Goal: Task Accomplishment & Management: Manage account settings

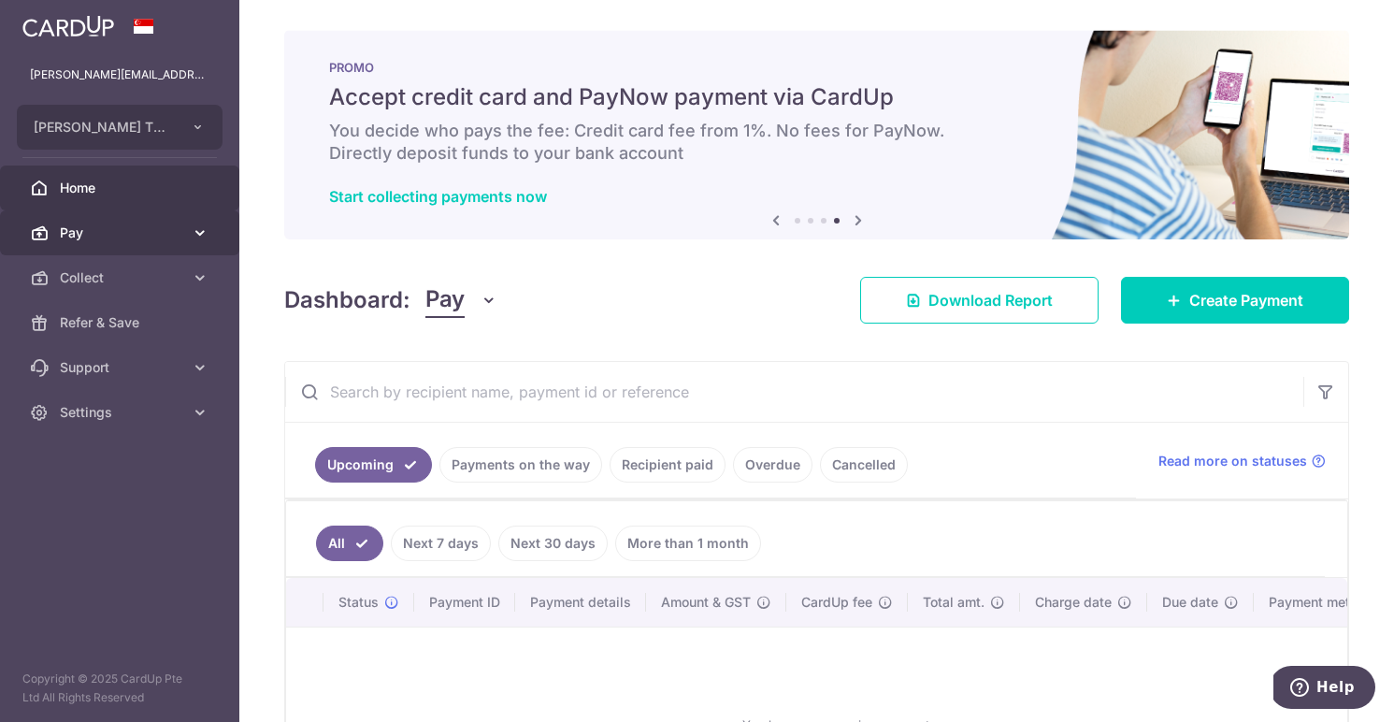
click at [132, 238] on span "Pay" at bounding box center [121, 232] width 123 height 19
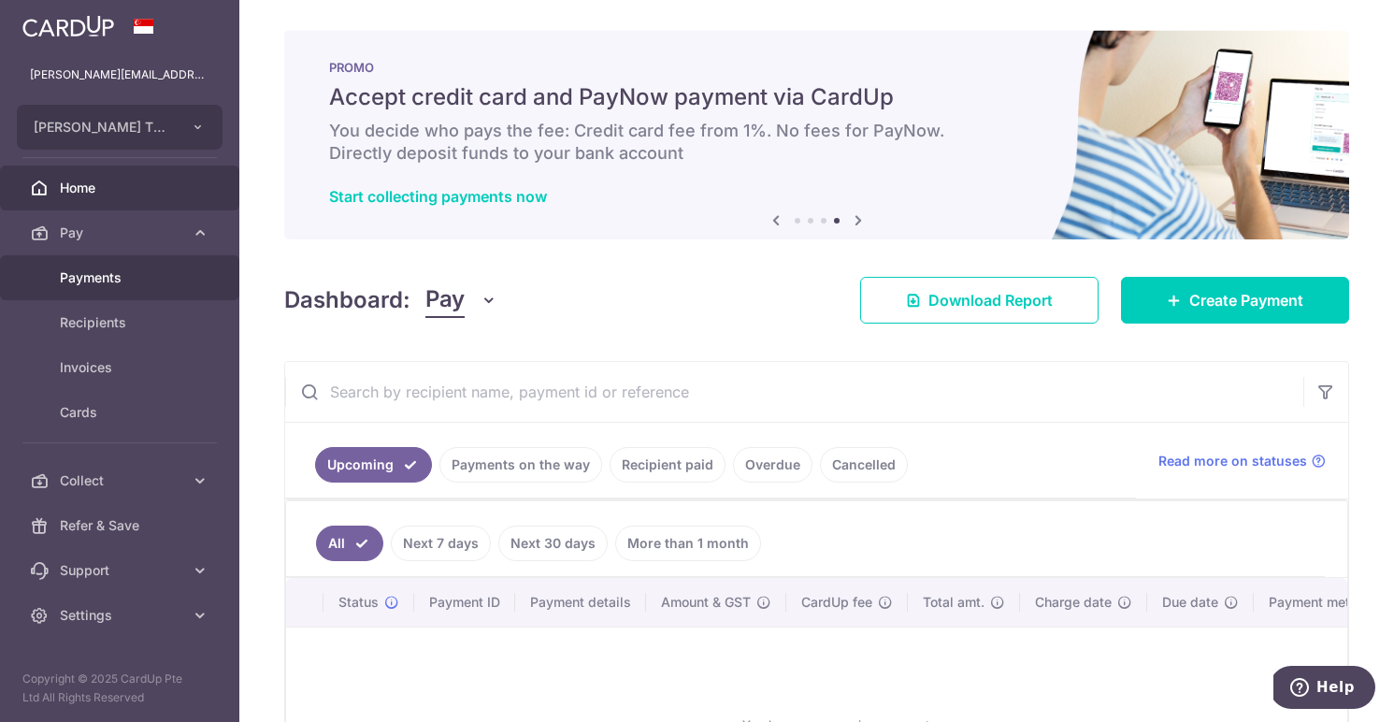
click at [112, 283] on span "Payments" at bounding box center [121, 277] width 123 height 19
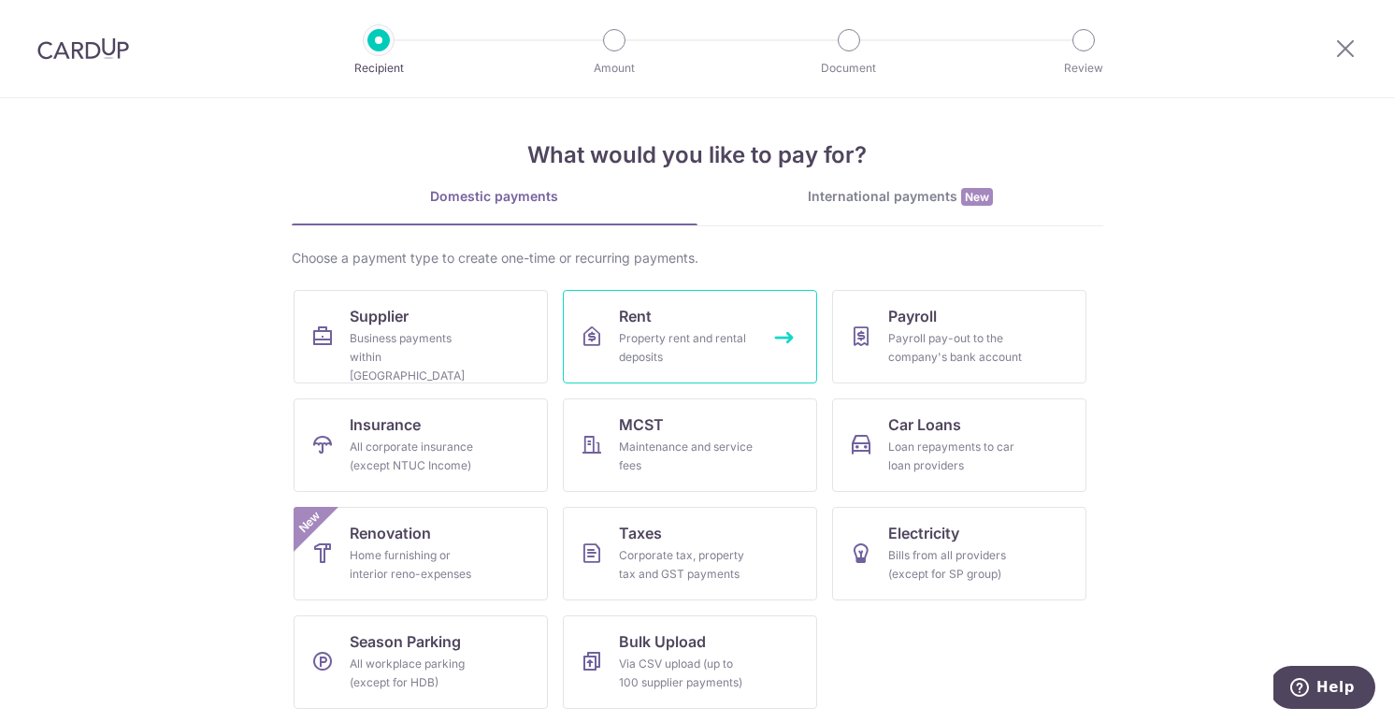
scroll to position [7, 0]
click at [1334, 36] on icon at bounding box center [1345, 47] width 22 height 23
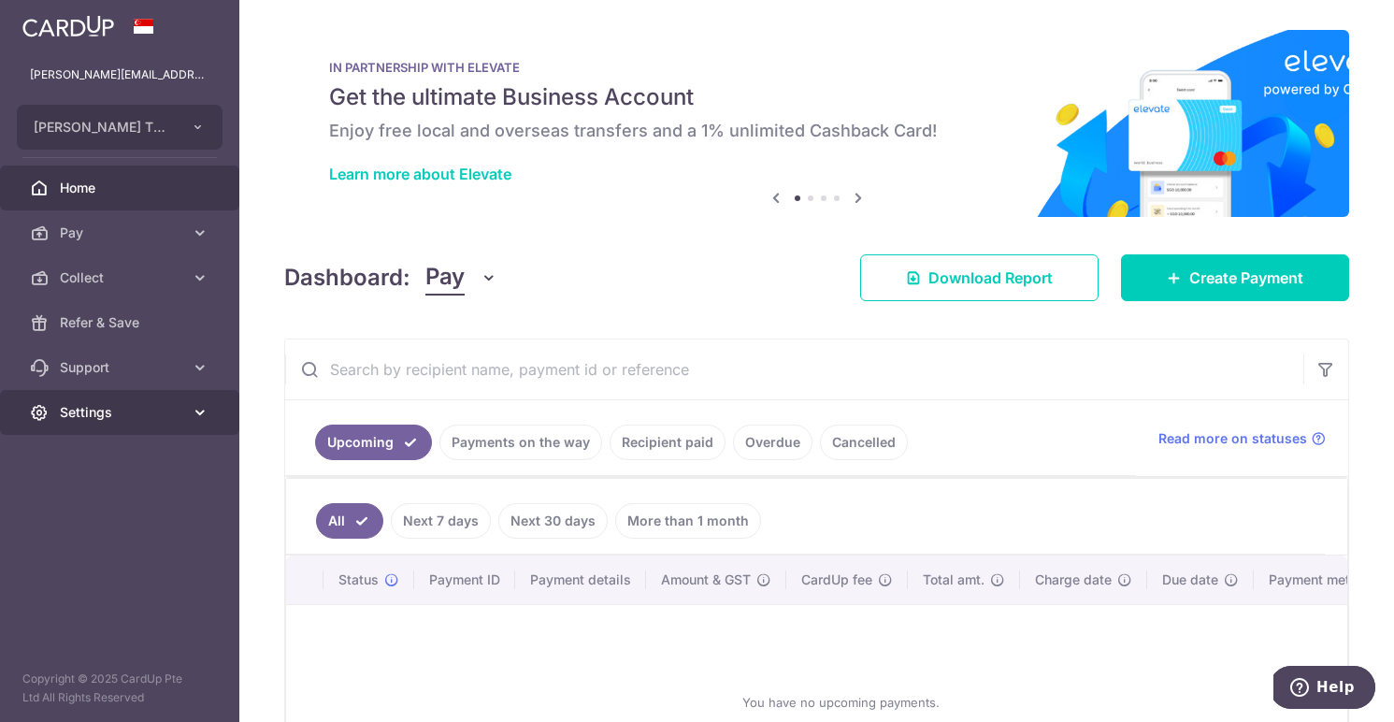
click at [135, 401] on link "Settings" at bounding box center [119, 412] width 239 height 45
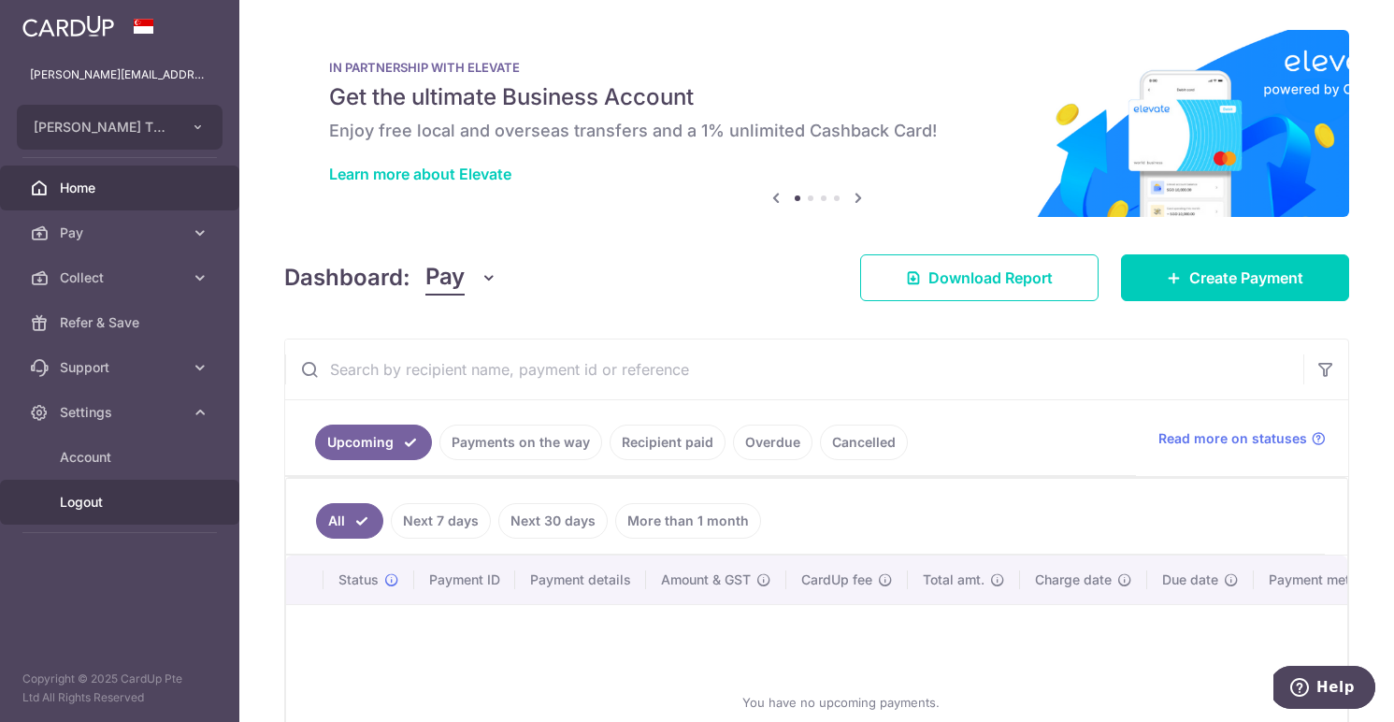
click at [107, 498] on span "Logout" at bounding box center [121, 502] width 123 height 19
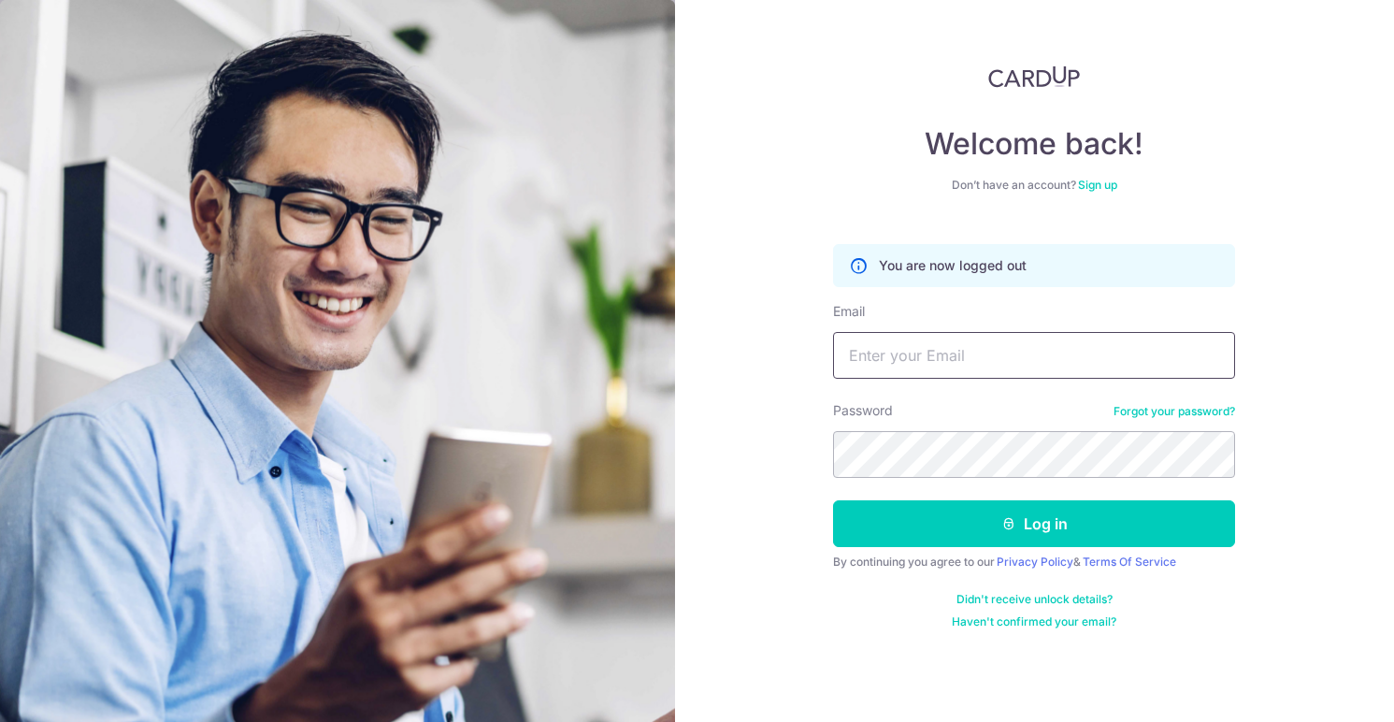
click at [942, 336] on input "Email" at bounding box center [1034, 355] width 402 height 47
click at [993, 423] on div "Password Forgot your password?" at bounding box center [1034, 439] width 402 height 77
click at [893, 358] on input "Email" at bounding box center [1034, 355] width 402 height 47
type input "[EMAIL_ADDRESS][DOMAIN_NAME]"
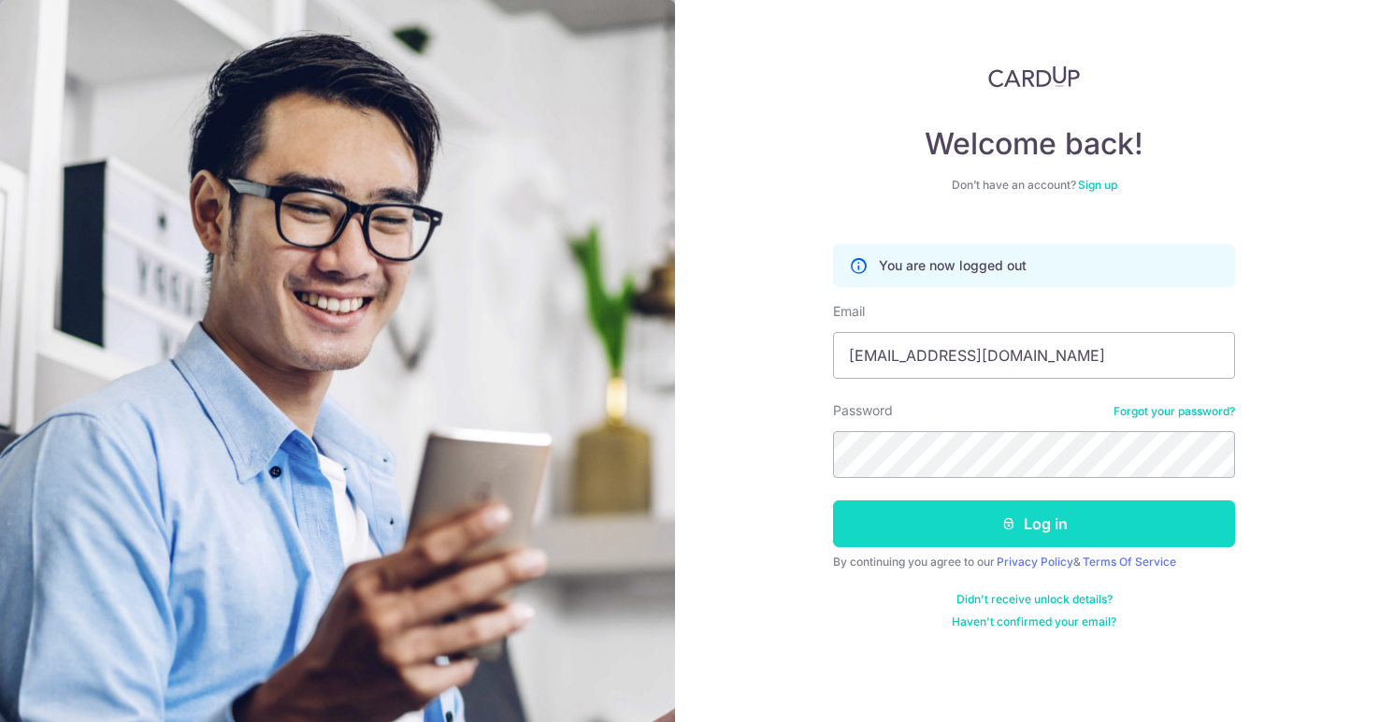
click at [1000, 533] on button "Log in" at bounding box center [1034, 523] width 402 height 47
